Goal: Navigation & Orientation: Find specific page/section

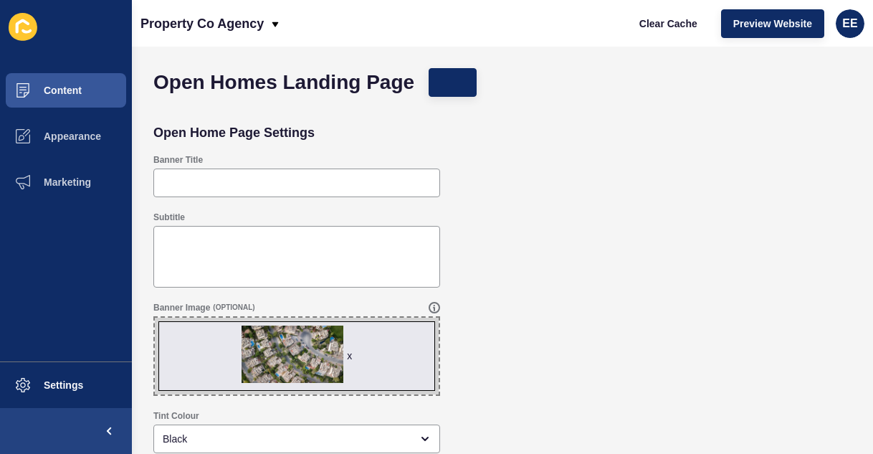
scroll to position [52, 0]
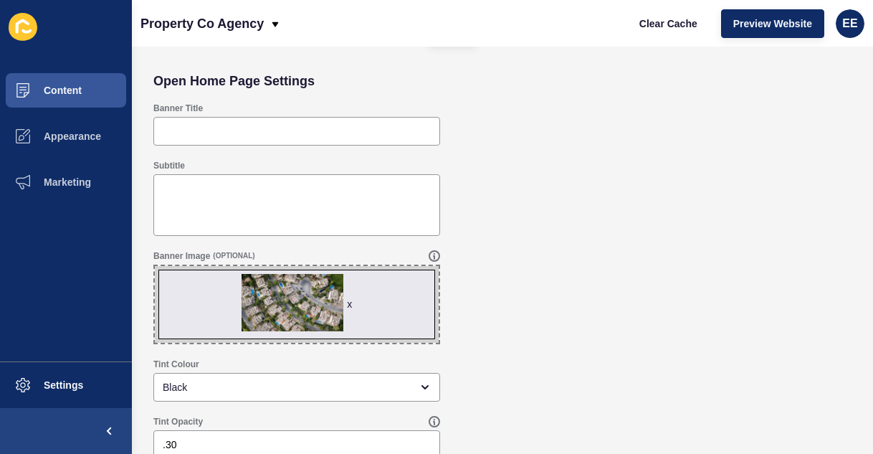
click at [482, 118] on div "Banner Title" at bounding box center [502, 123] width 712 height 57
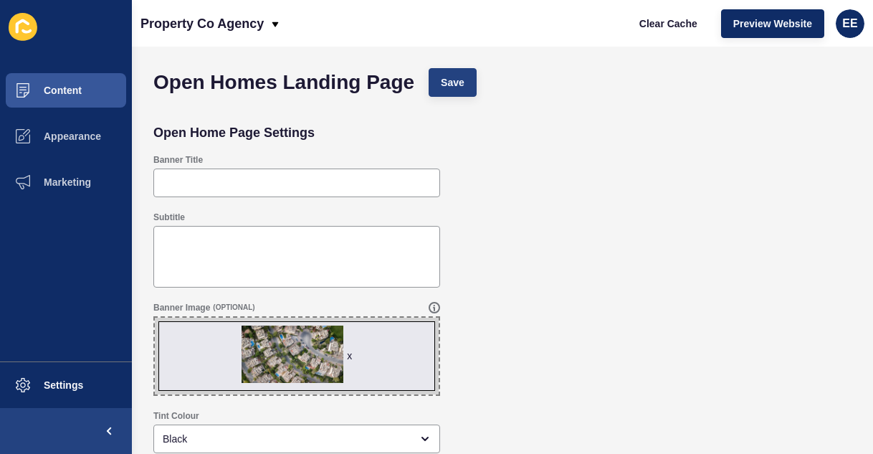
click at [451, 86] on span "Save" at bounding box center [453, 82] width 24 height 14
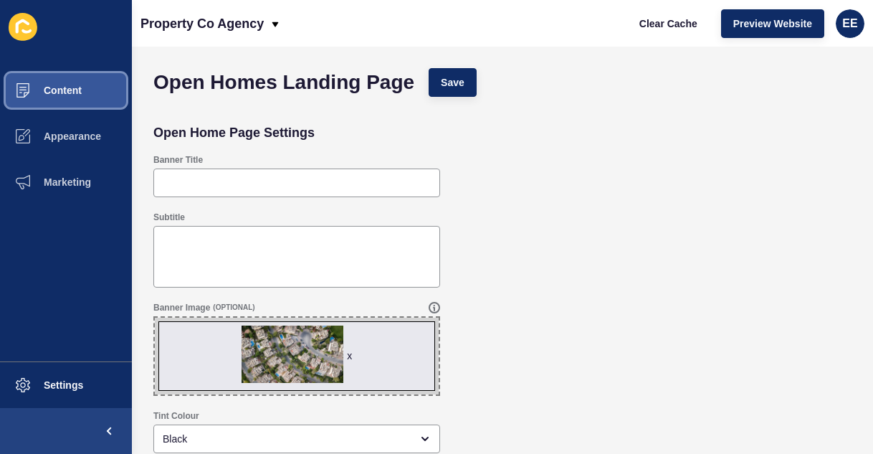
click at [72, 96] on button "Content" at bounding box center [66, 90] width 132 height 46
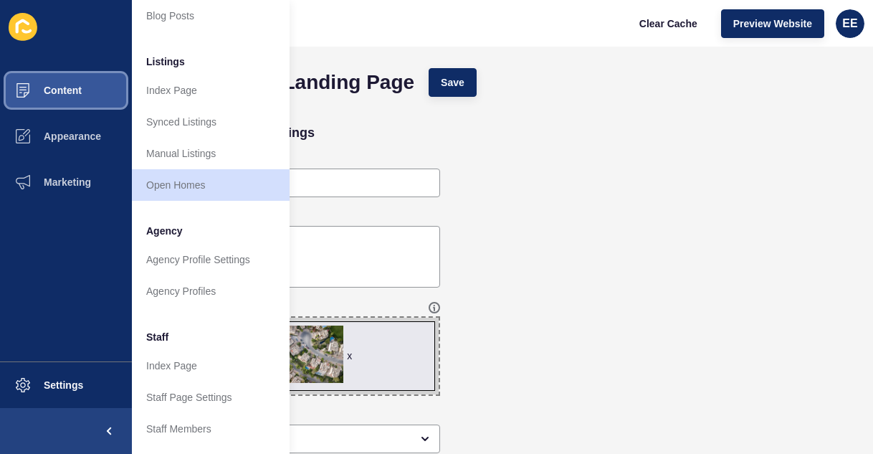
scroll to position [176, 0]
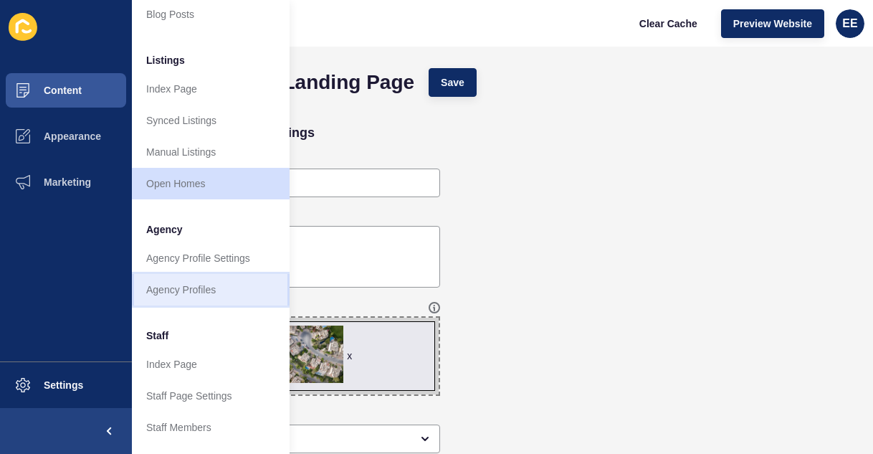
click at [212, 288] on link "Agency Profiles" at bounding box center [211, 290] width 158 height 32
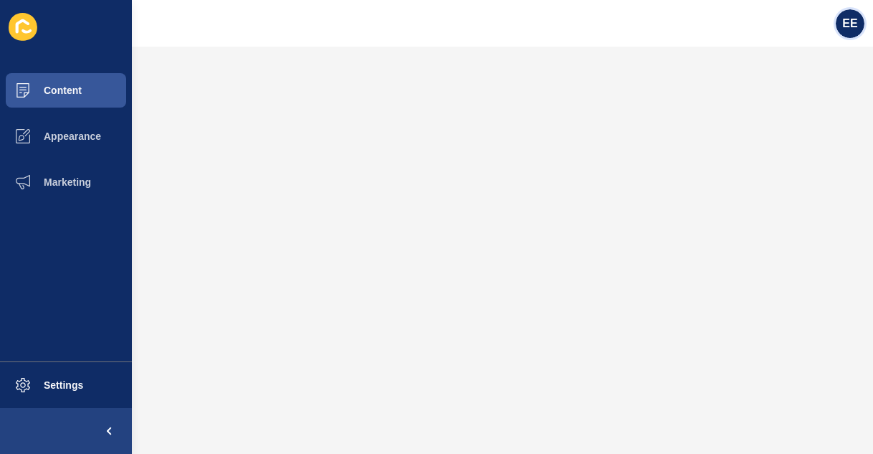
click at [843, 27] on span "EE" at bounding box center [849, 23] width 15 height 14
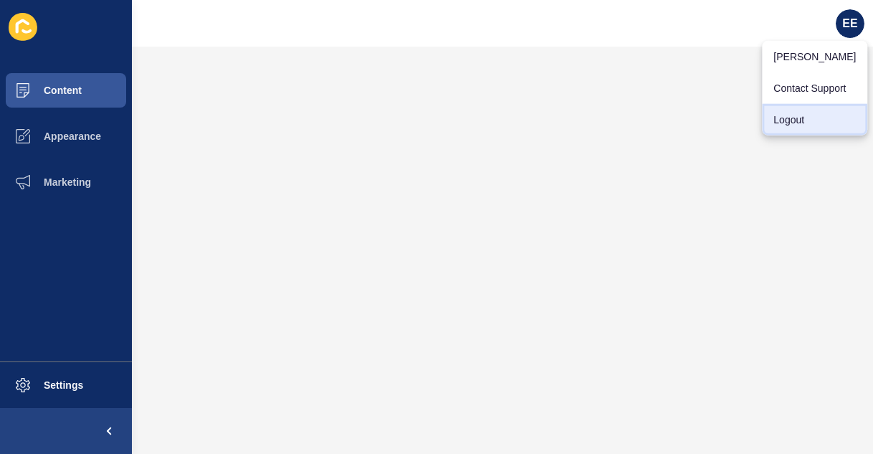
click at [805, 121] on link "Logout" at bounding box center [814, 120] width 105 height 32
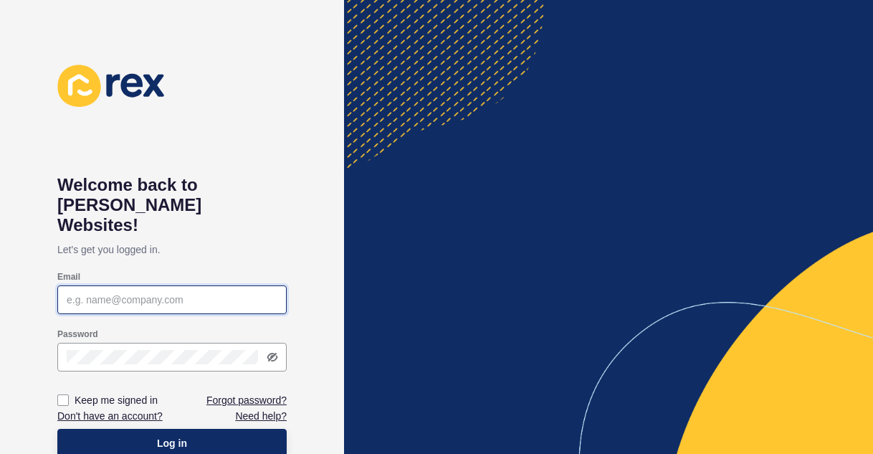
type input "[PERSON_NAME][EMAIL_ADDRESS][PERSON_NAME][DOMAIN_NAME]"
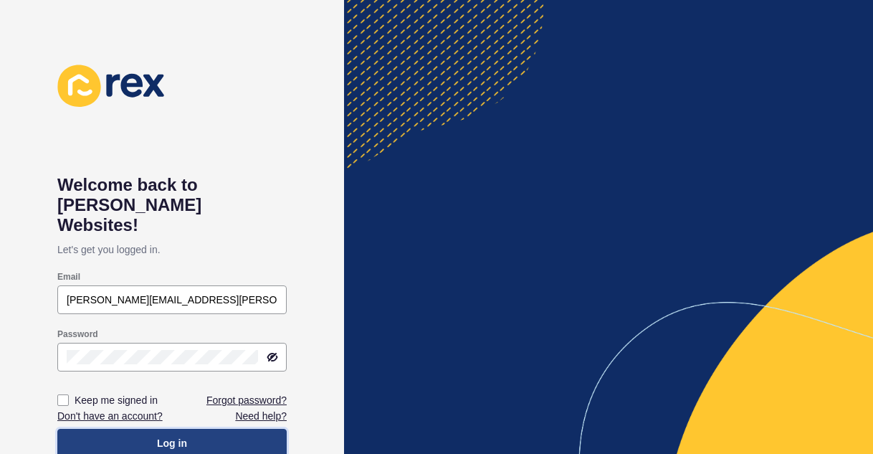
click at [165, 433] on button "Log in" at bounding box center [171, 443] width 229 height 29
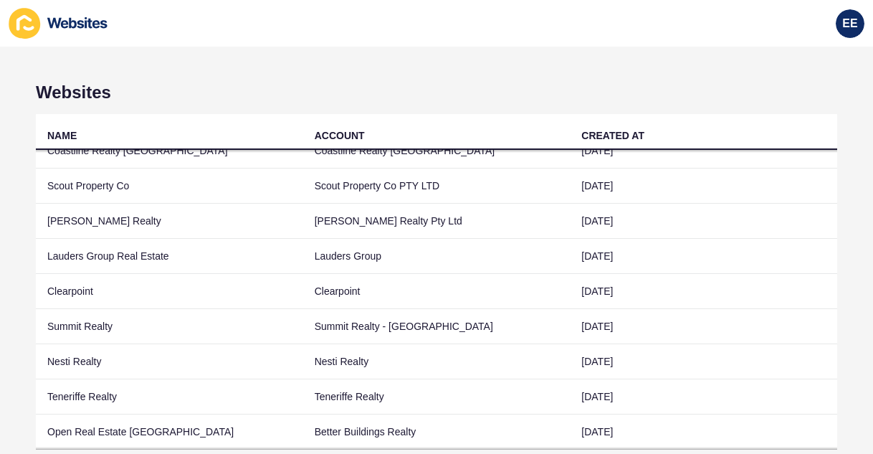
scroll to position [83, 0]
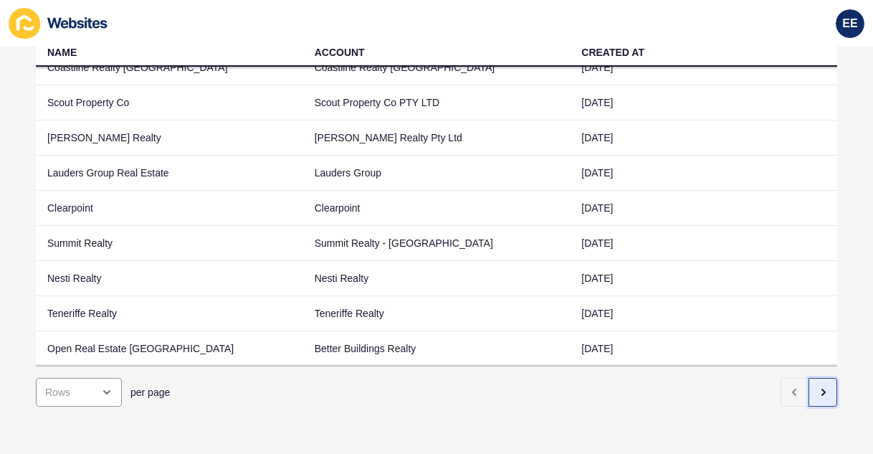
click at [817, 386] on icon "button" at bounding box center [822, 391] width 11 height 11
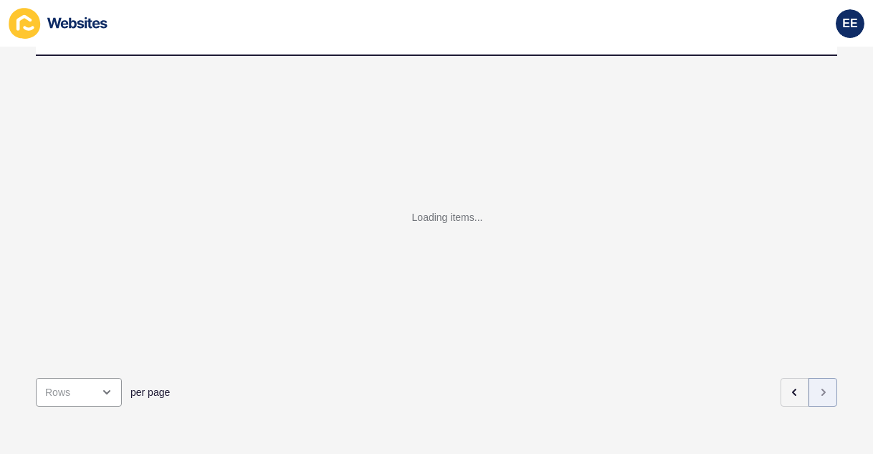
scroll to position [11, 0]
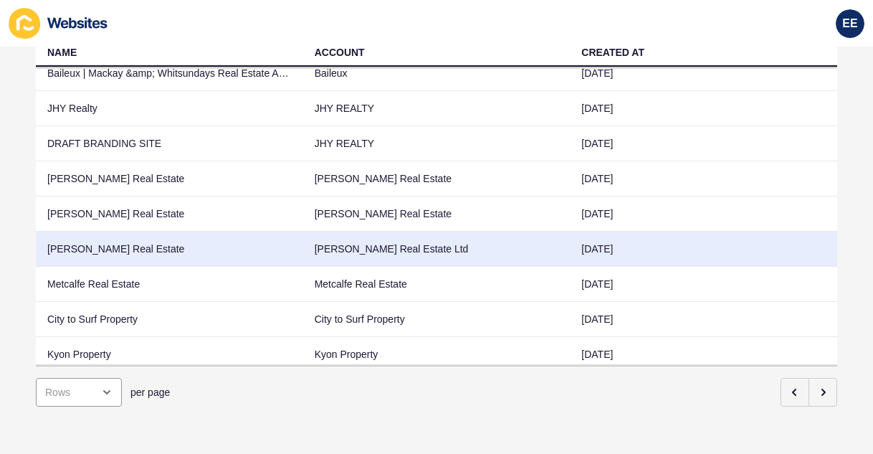
click at [344, 261] on td "[PERSON_NAME] Real Estate Ltd" at bounding box center [436, 248] width 267 height 35
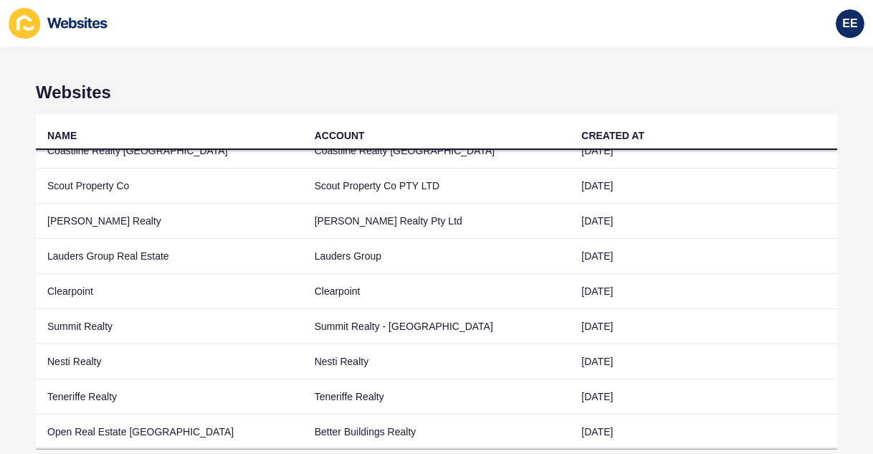
scroll to position [83, 0]
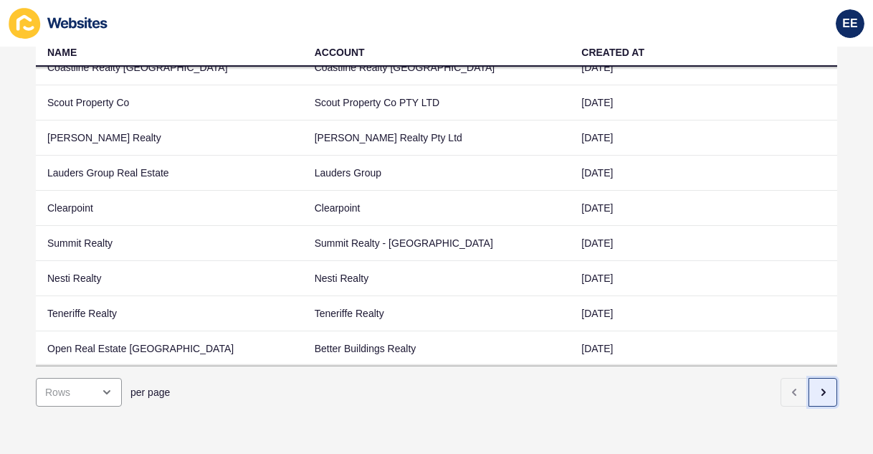
click at [817, 386] on icon "button" at bounding box center [822, 391] width 11 height 11
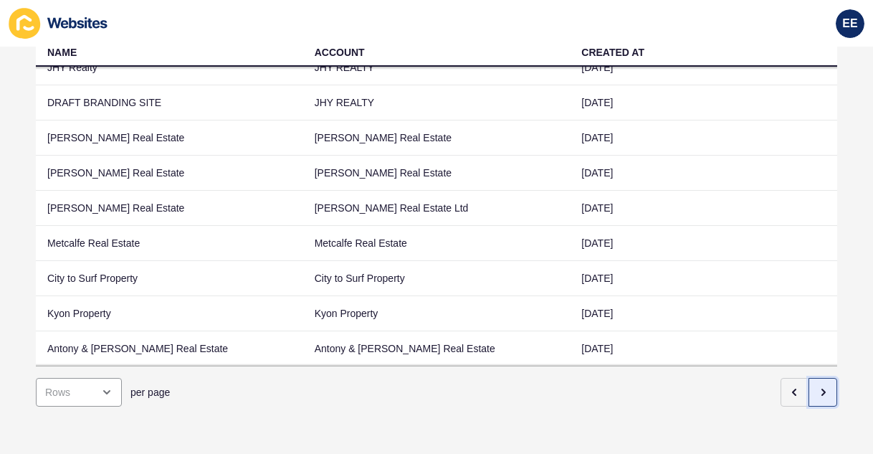
click at [817, 386] on icon "button" at bounding box center [822, 391] width 11 height 11
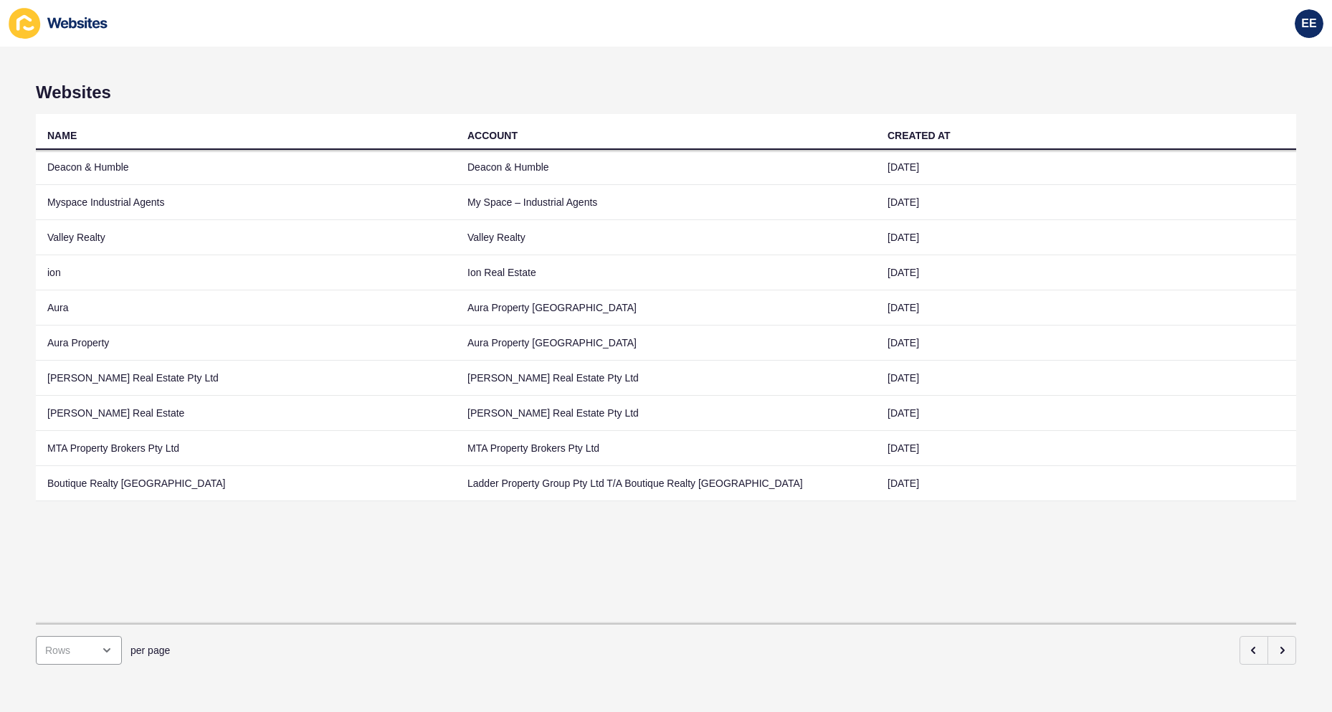
scroll to position [0, 0]
